Goal: Information Seeking & Learning: Learn about a topic

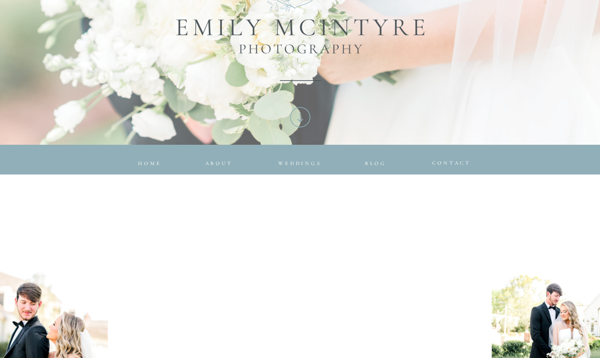
scroll to position [263, 0]
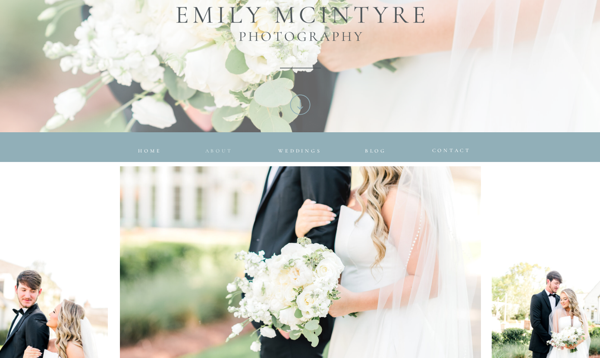
click at [219, 151] on nav "about" at bounding box center [217, 148] width 25 height 5
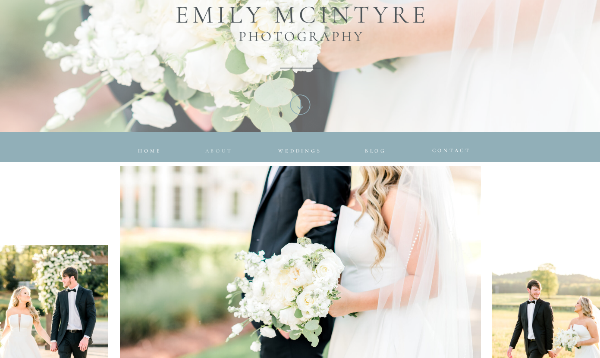
click at [219, 149] on nav "about" at bounding box center [217, 148] width 25 height 5
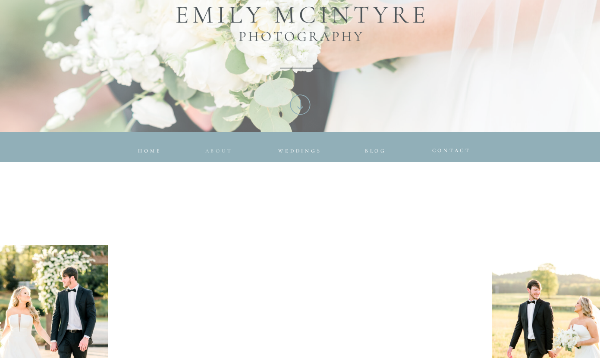
click at [219, 149] on nav "about" at bounding box center [217, 148] width 25 height 5
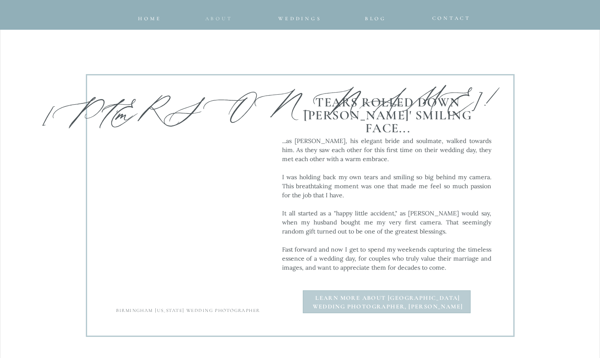
scroll to position [846, 0]
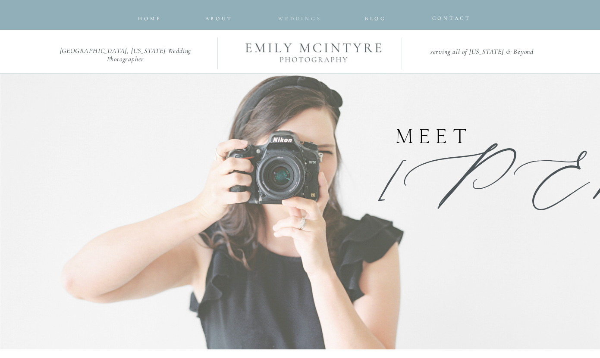
click at [318, 18] on span "Weddings" at bounding box center [299, 19] width 43 height 6
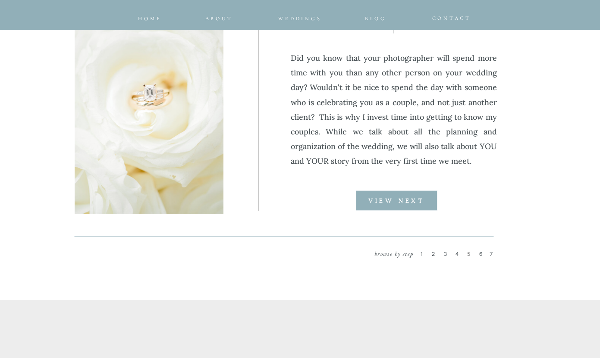
scroll to position [1134, 0]
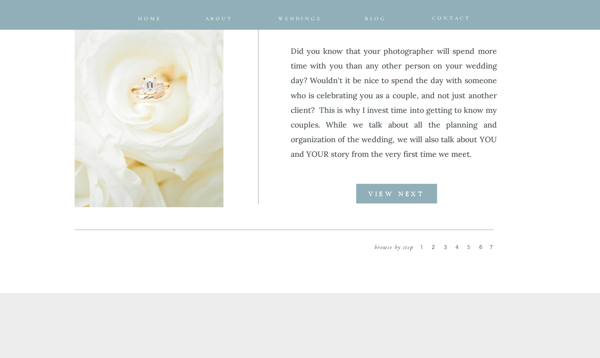
click at [434, 245] on span "2" at bounding box center [433, 247] width 5 height 6
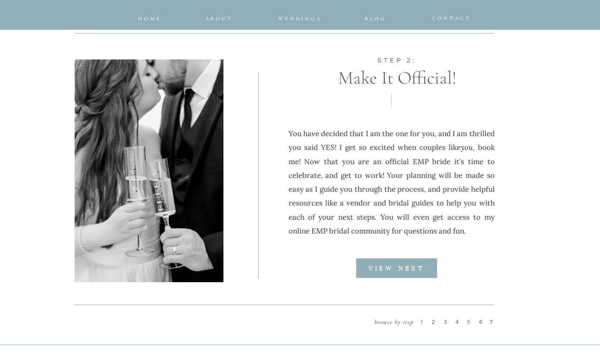
scroll to position [1062, 0]
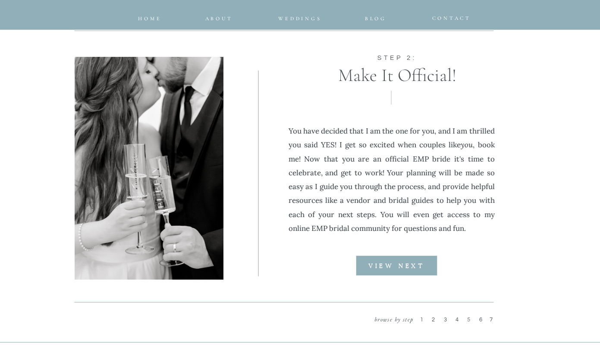
click at [444, 321] on span "3" at bounding box center [446, 320] width 5 height 6
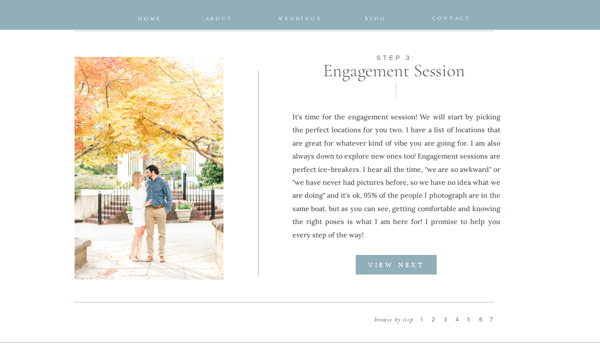
click at [456, 319] on span "4" at bounding box center [457, 320] width 5 height 6
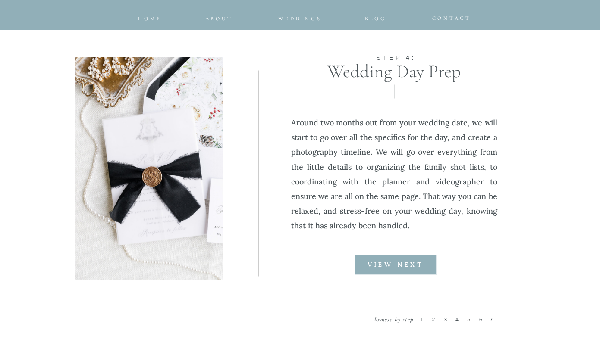
click at [446, 319] on span "3" at bounding box center [446, 320] width 5 height 6
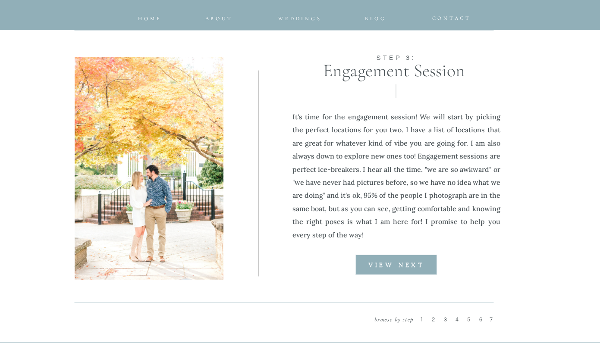
click at [459, 319] on span "4" at bounding box center [457, 320] width 5 height 6
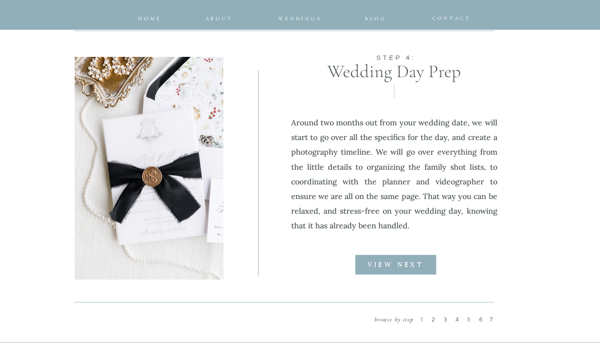
click at [446, 319] on span "3" at bounding box center [446, 320] width 5 height 6
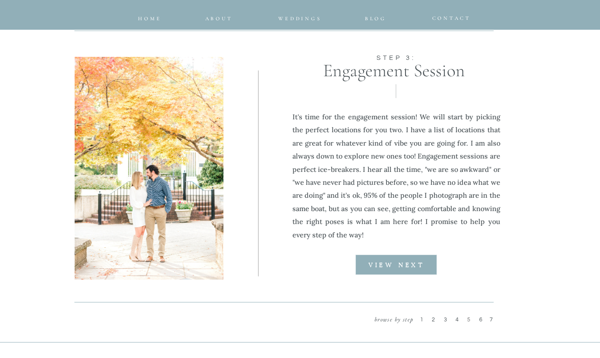
click at [457, 319] on span "4" at bounding box center [457, 320] width 5 height 6
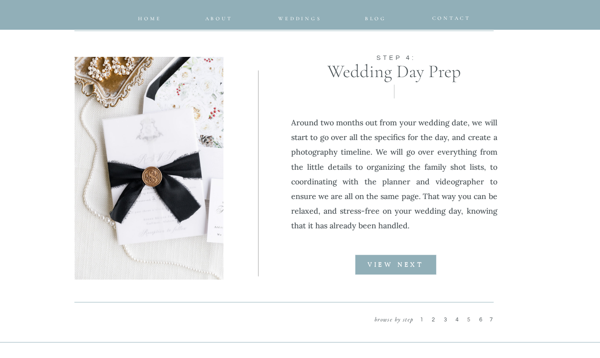
click at [468, 319] on span "5" at bounding box center [469, 320] width 5 height 6
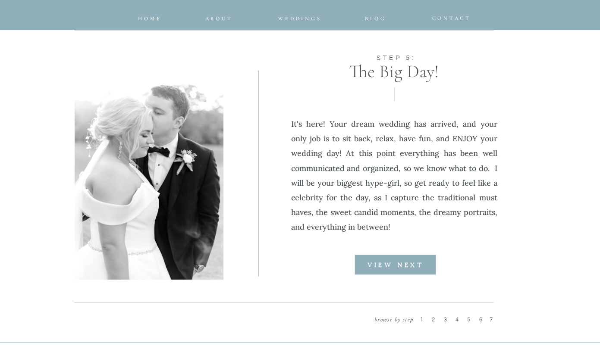
click at [479, 321] on span "6" at bounding box center [481, 320] width 5 height 6
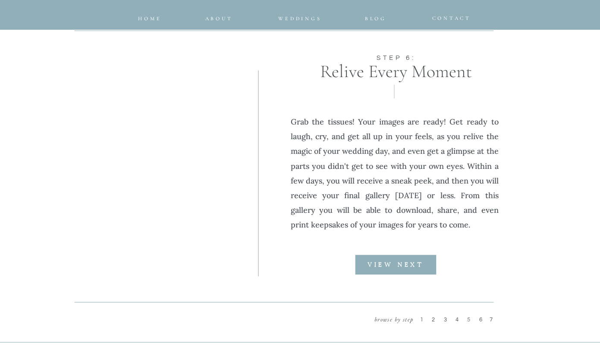
click at [494, 319] on p "7" at bounding box center [493, 321] width 9 height 11
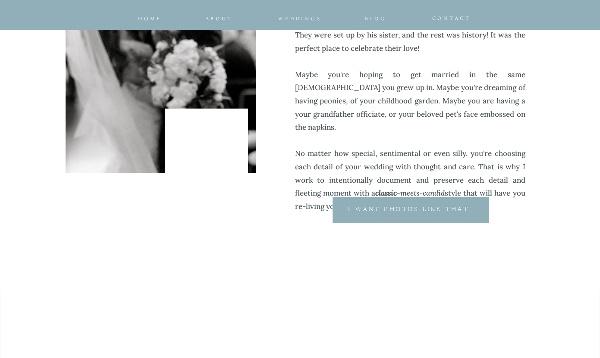
scroll to position [0, 0]
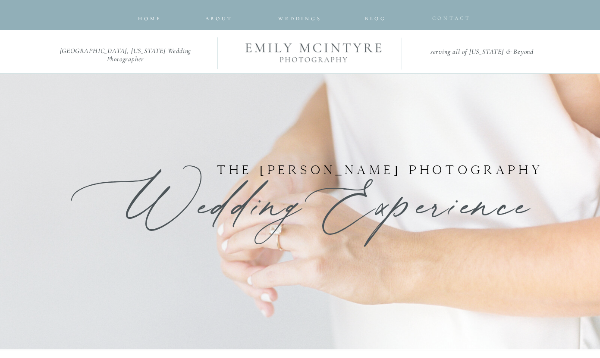
click at [438, 18] on span "CONTACT" at bounding box center [451, 18] width 39 height 6
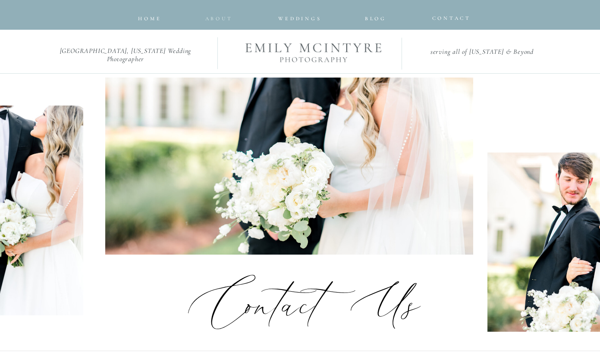
click at [221, 17] on nav "about" at bounding box center [217, 16] width 25 height 5
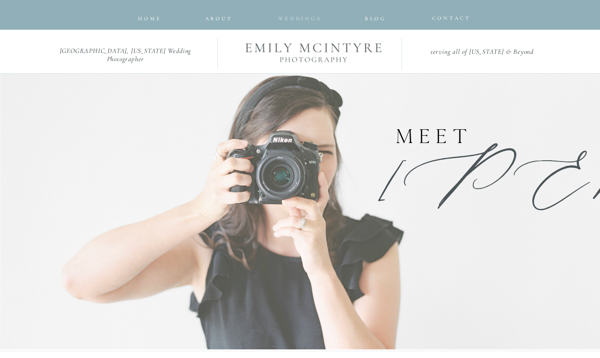
click at [293, 21] on span "Weddings" at bounding box center [299, 19] width 43 height 6
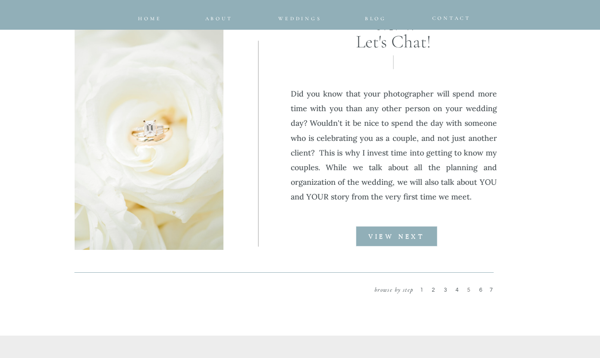
scroll to position [1079, 0]
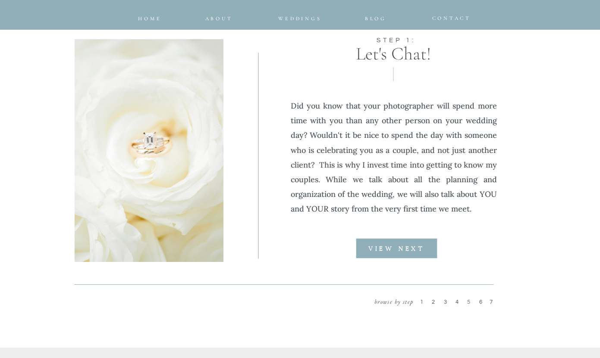
click at [445, 300] on span "3" at bounding box center [446, 302] width 5 height 6
